Goal: Information Seeking & Learning: Learn about a topic

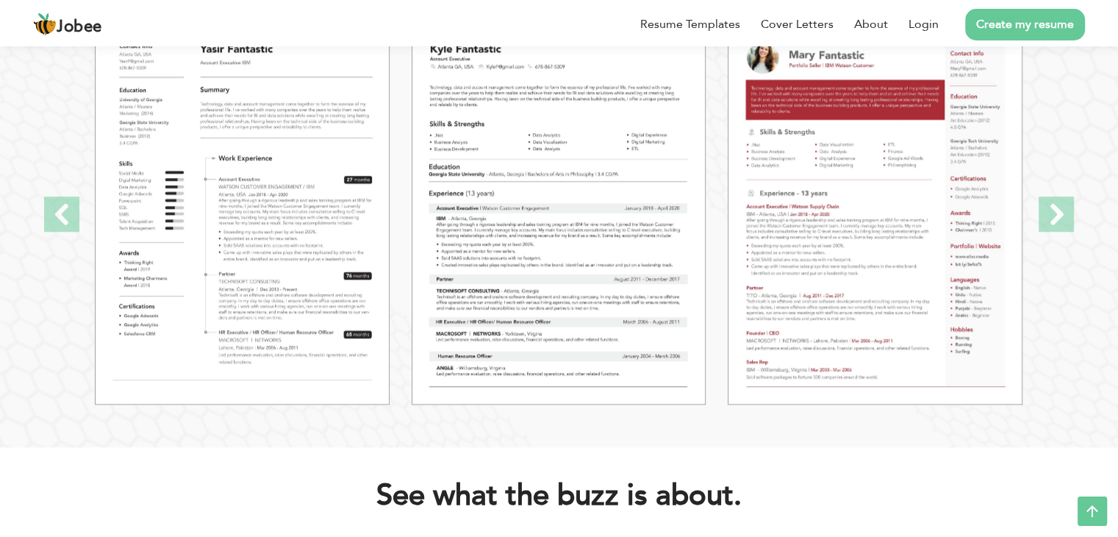
scroll to position [1598, 0]
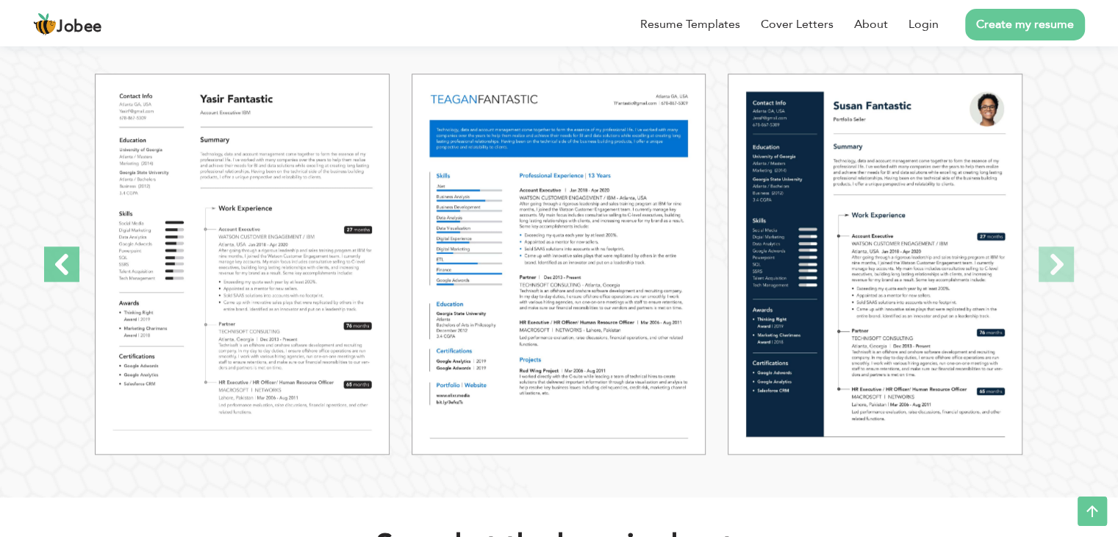
click at [44, 271] on span at bounding box center [61, 263] width 35 height 35
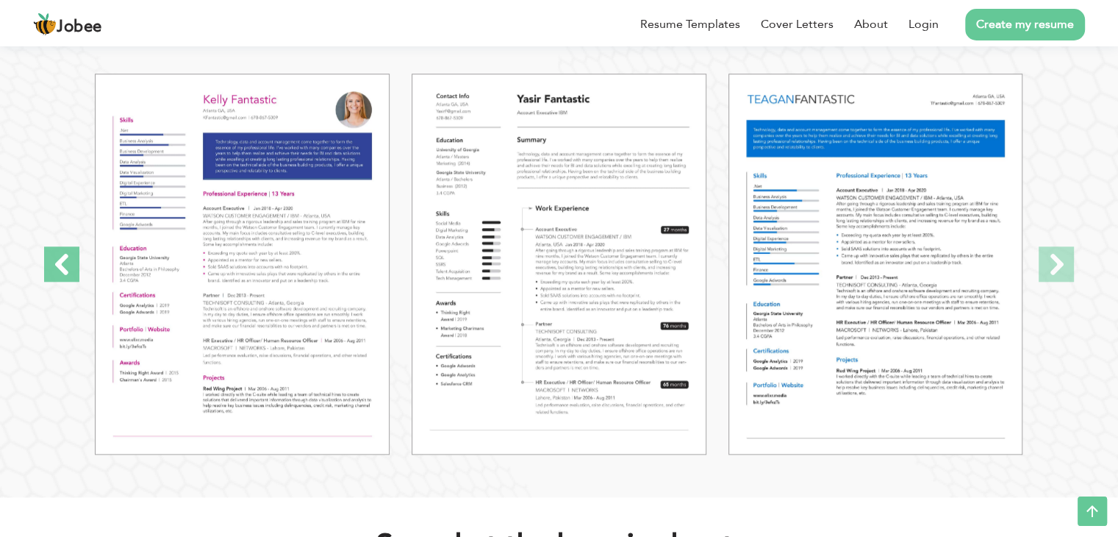
click at [44, 271] on span at bounding box center [61, 263] width 35 height 35
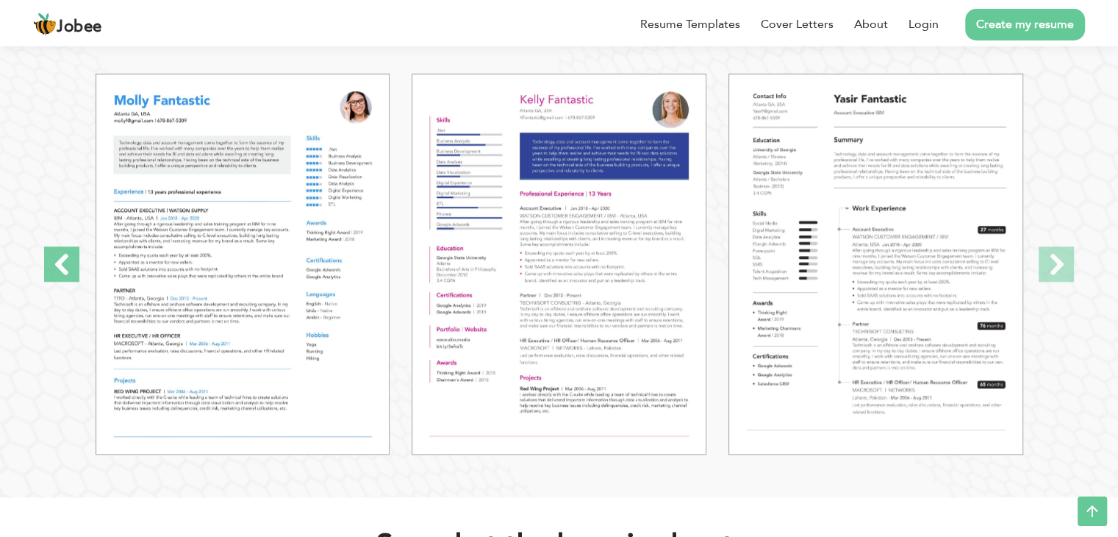
click at [44, 271] on span at bounding box center [61, 263] width 35 height 35
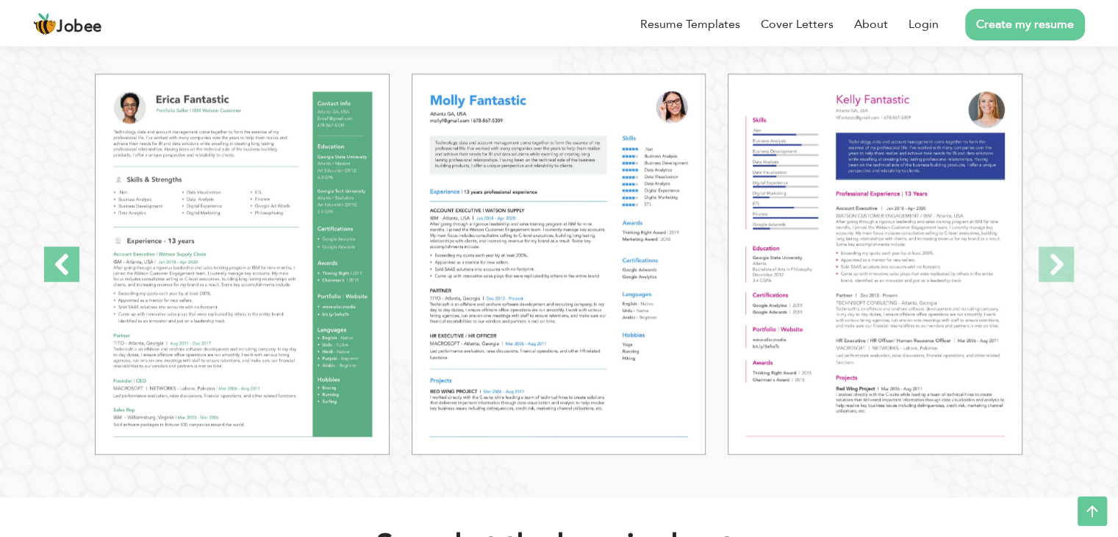
click at [44, 271] on span at bounding box center [61, 263] width 35 height 35
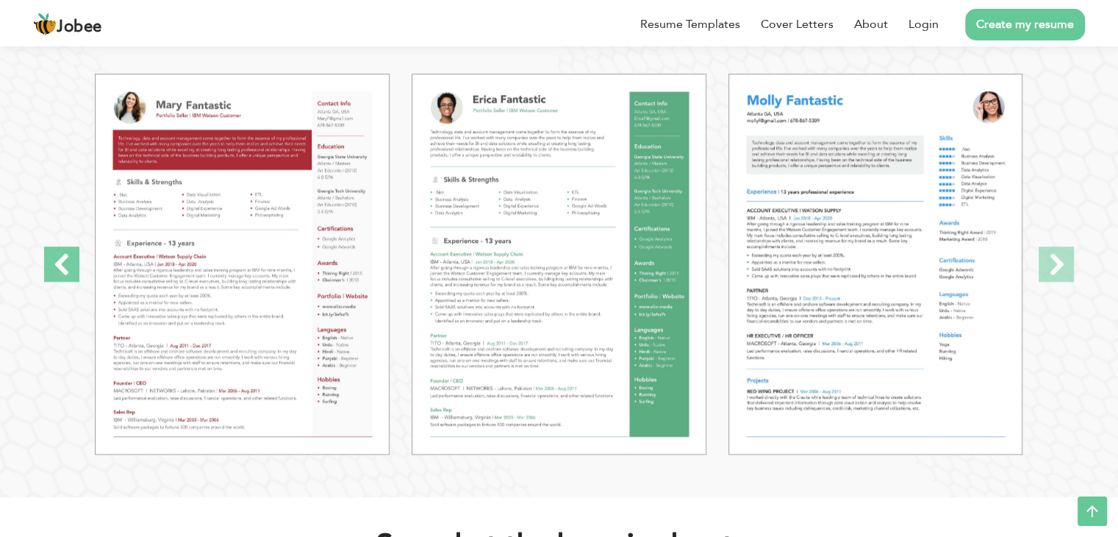
click at [44, 271] on span at bounding box center [61, 263] width 35 height 35
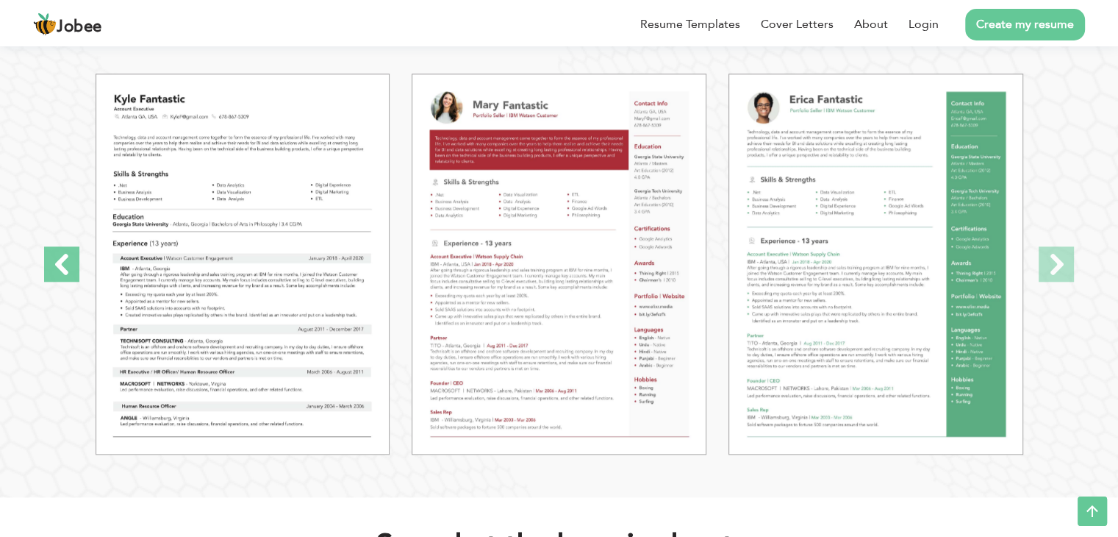
click at [44, 271] on span at bounding box center [61, 263] width 35 height 35
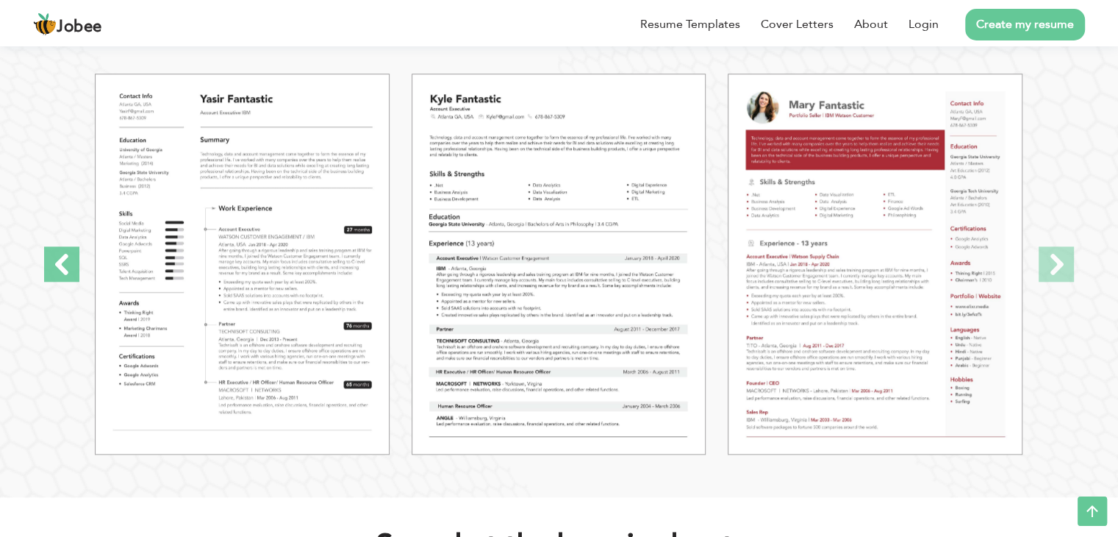
click at [44, 271] on span at bounding box center [61, 263] width 35 height 35
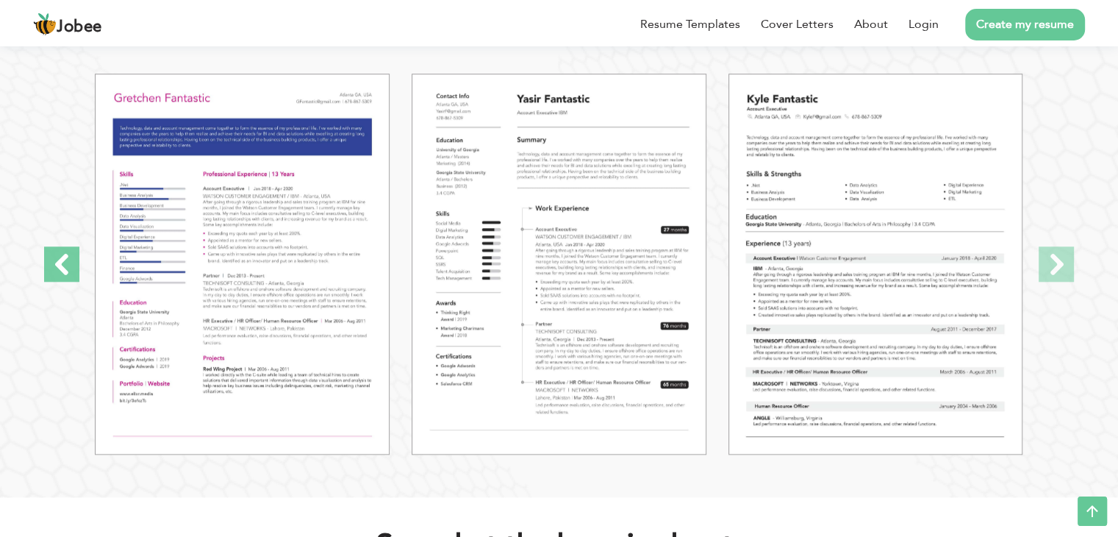
click at [44, 271] on span at bounding box center [61, 263] width 35 height 35
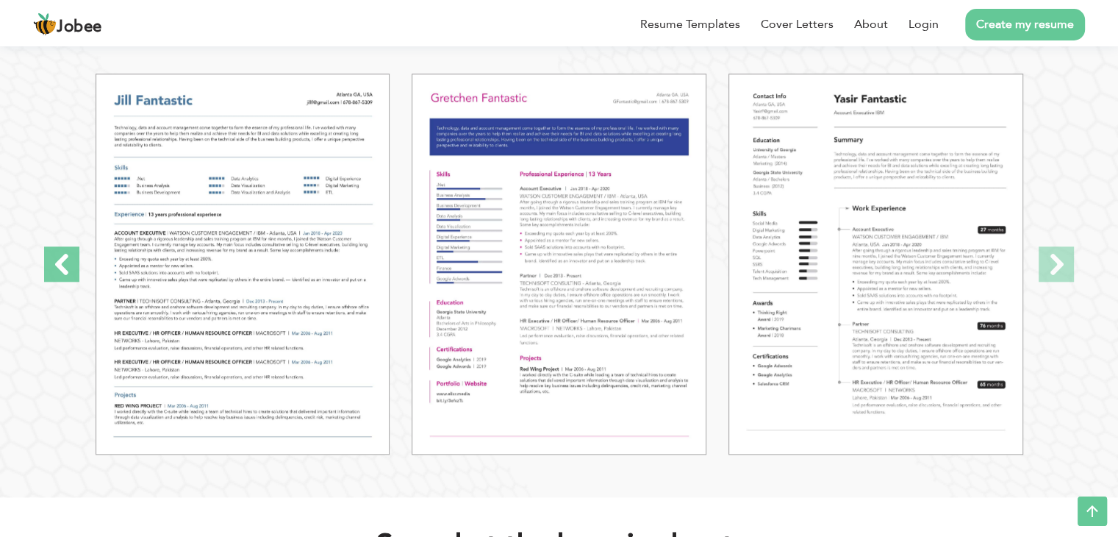
click at [44, 271] on span at bounding box center [61, 263] width 35 height 35
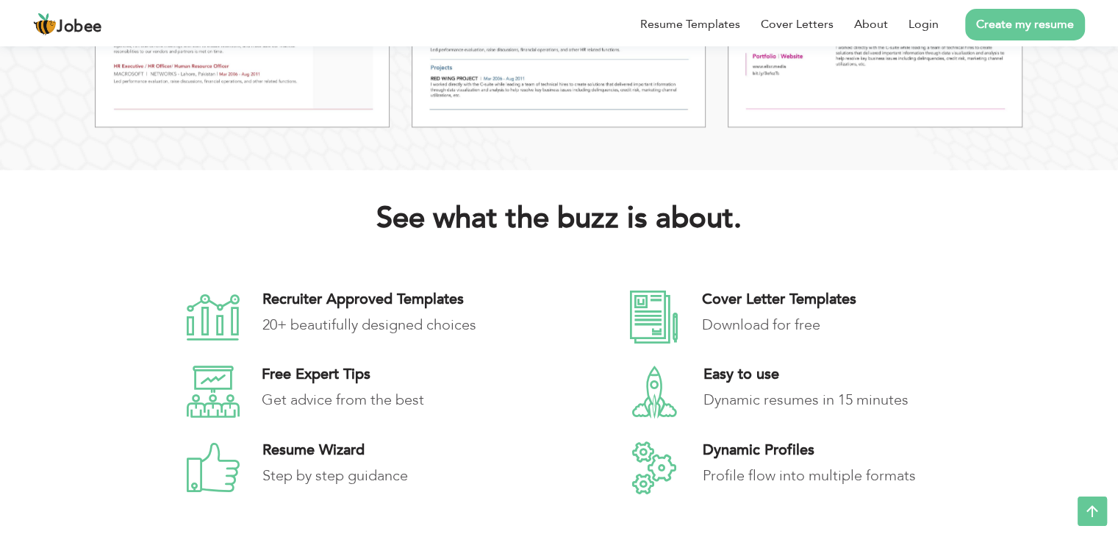
scroll to position [1925, 0]
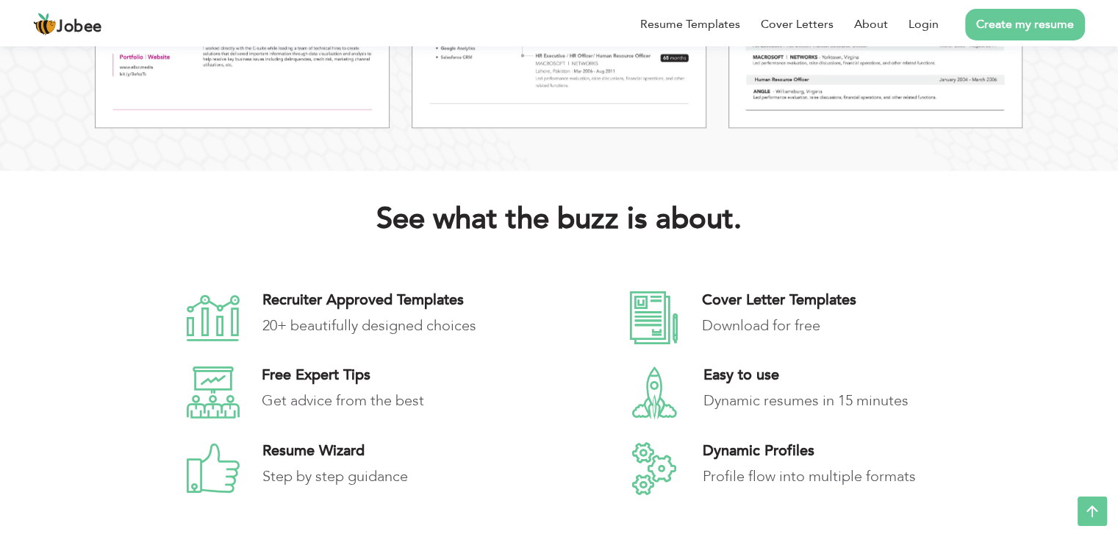
click at [657, 310] on icon at bounding box center [654, 317] width 52 height 53
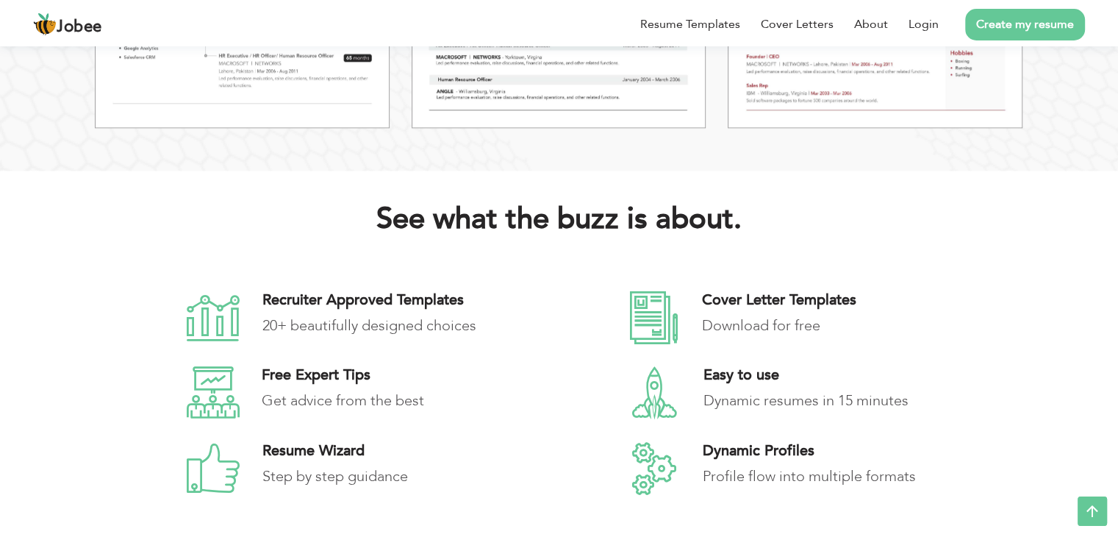
click at [757, 303] on h4 "Cover Letter Templates" at bounding box center [854, 300] width 304 height 18
click at [721, 21] on link "Resume Templates" at bounding box center [690, 24] width 100 height 18
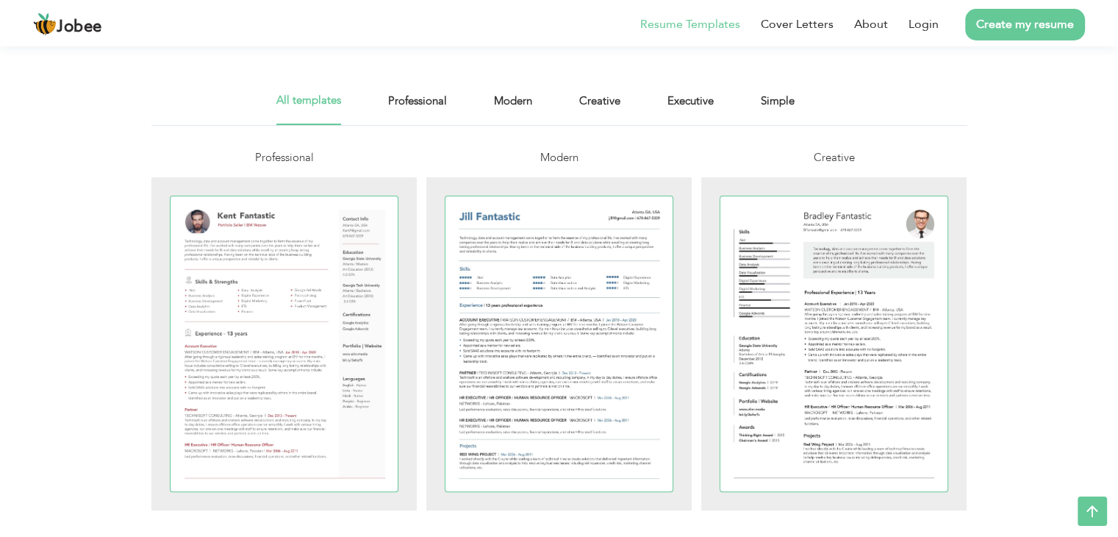
scroll to position [262, 0]
click at [423, 100] on link "Professional" at bounding box center [417, 107] width 59 height 33
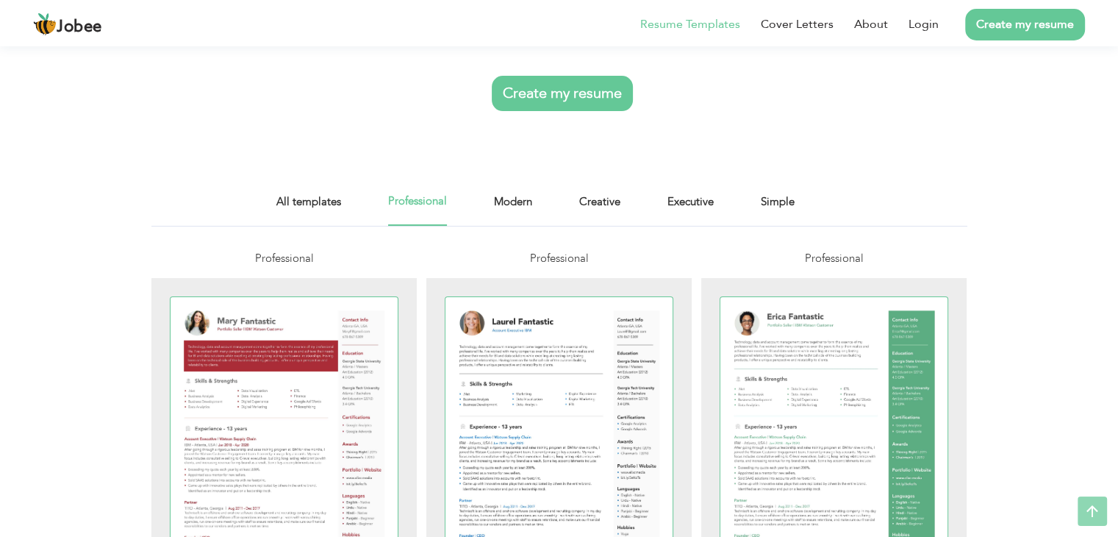
scroll to position [141, 0]
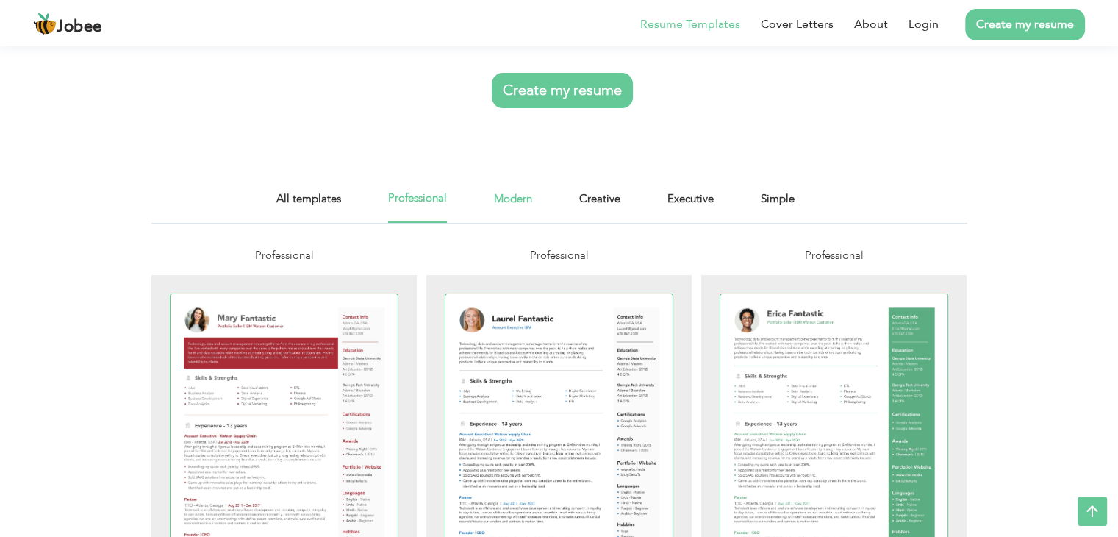
click at [518, 204] on link "Modern" at bounding box center [513, 206] width 38 height 33
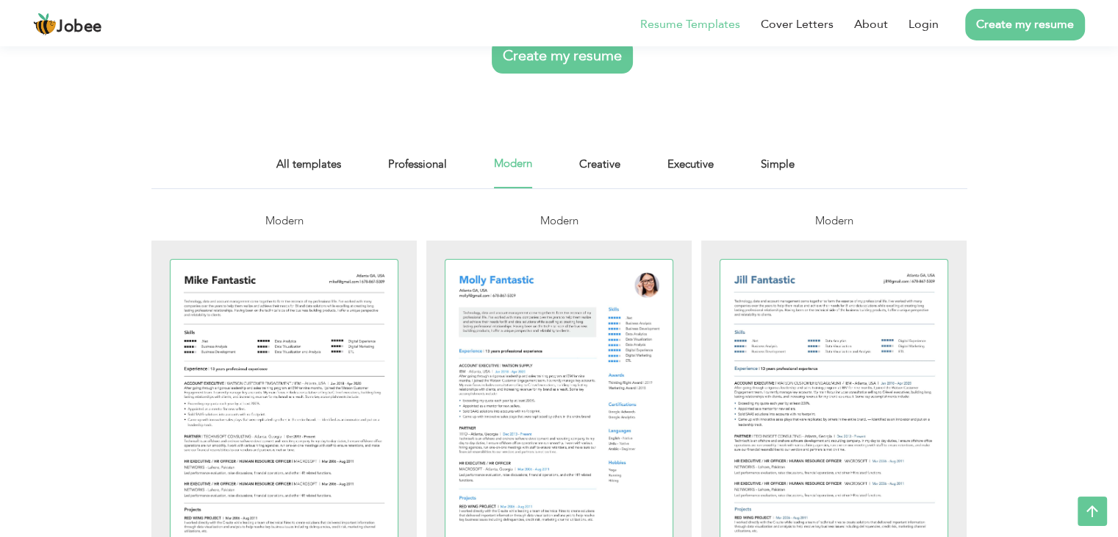
scroll to position [175, 0]
click at [603, 165] on link "Creative" at bounding box center [599, 172] width 41 height 33
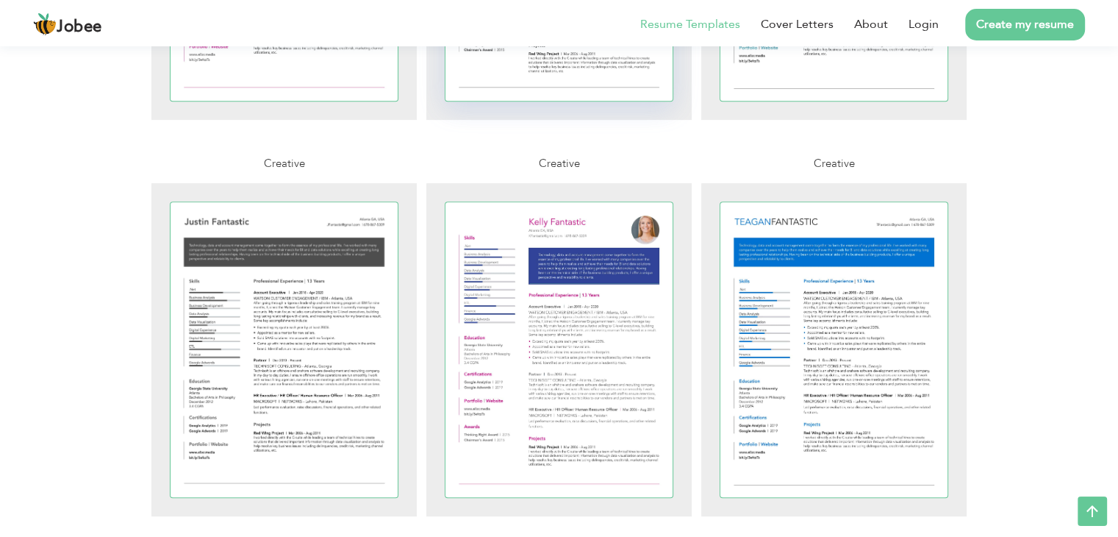
scroll to position [632, 0]
